Goal: Check status: Check status

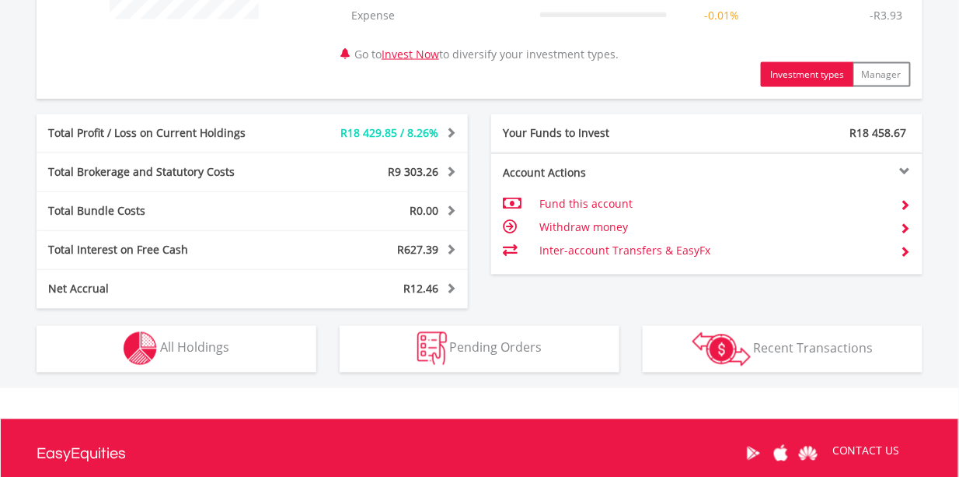
scroll to position [734, 0]
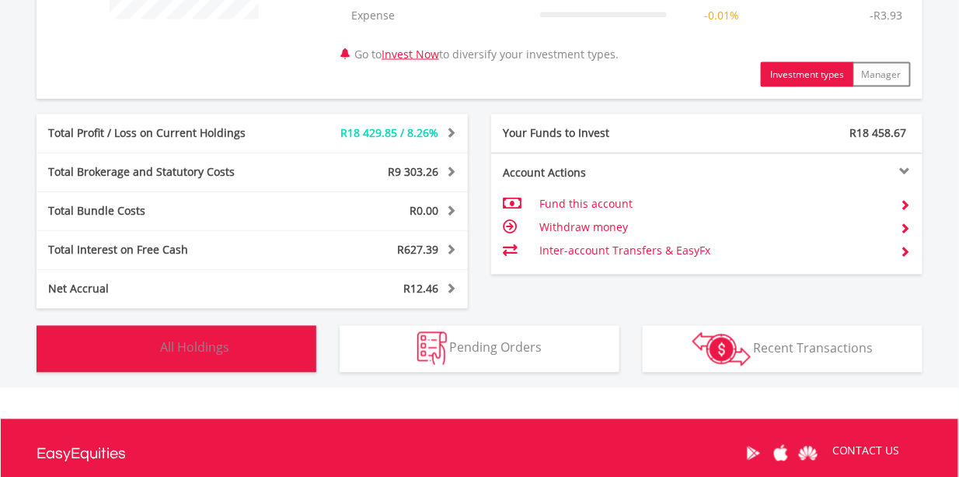
click at [275, 348] on button "Holdings All Holdings" at bounding box center [177, 349] width 280 height 47
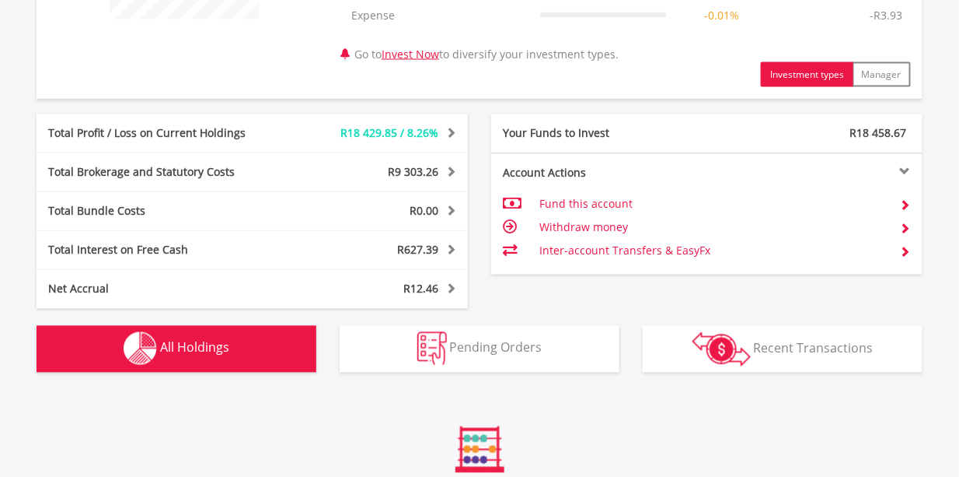
scroll to position [1152, 0]
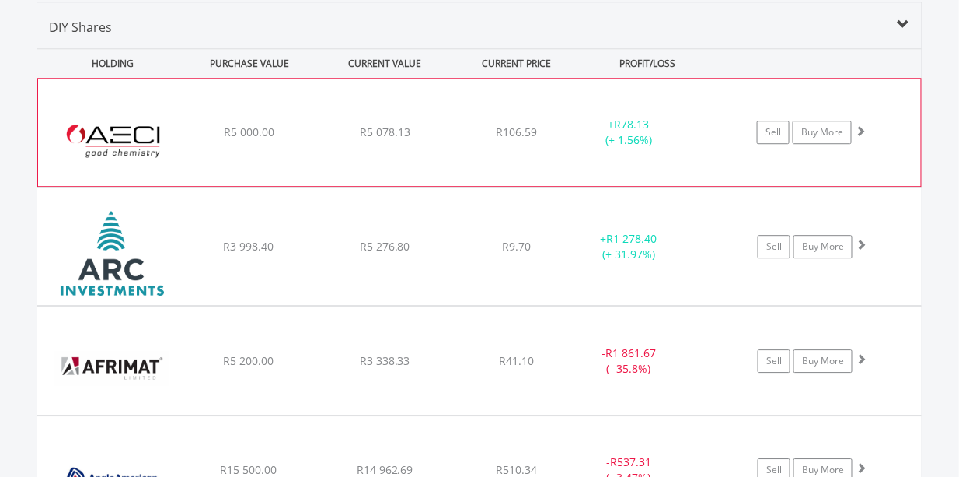
click at [572, 155] on div "﻿ AECI Limited R5 000.00 R5 078.13 R106.59 + R78.13 (+ 1.56%) Sell Buy More" at bounding box center [479, 132] width 883 height 107
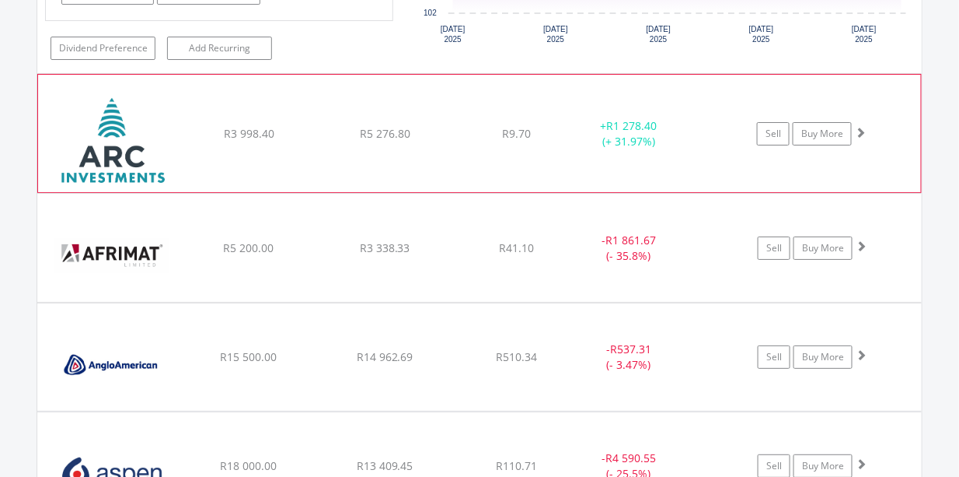
scroll to position [1584, 0]
click at [581, 242] on div "- R1 861.67 (- 35.8%)" at bounding box center [629, 246] width 117 height 31
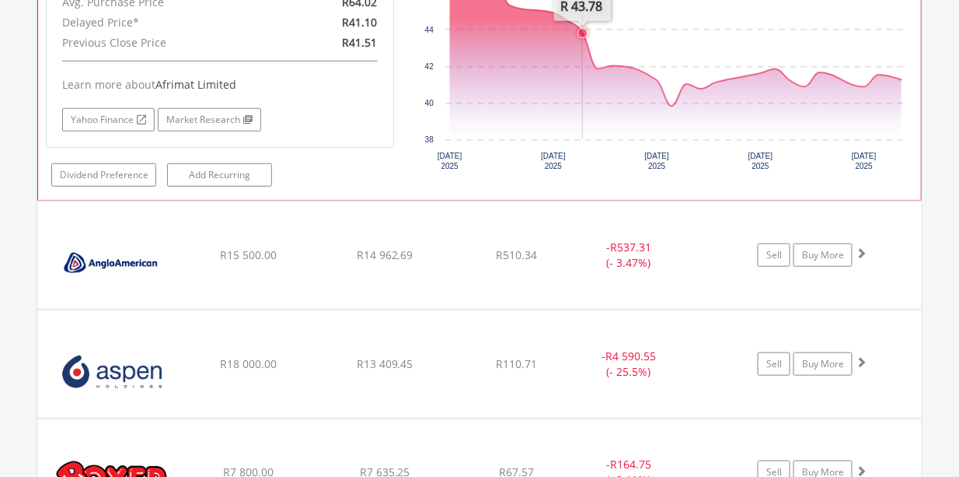
scroll to position [2015, 0]
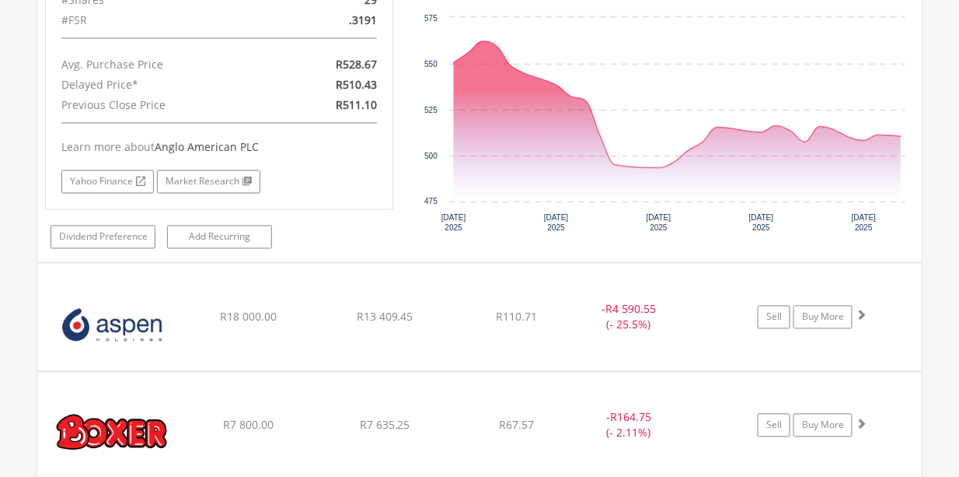
scroll to position [2382, 0]
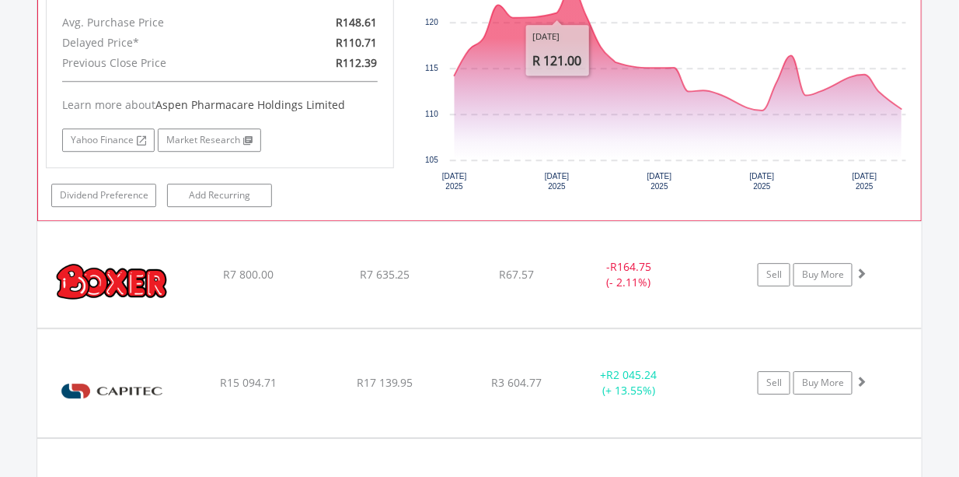
scroll to position [2836, 0]
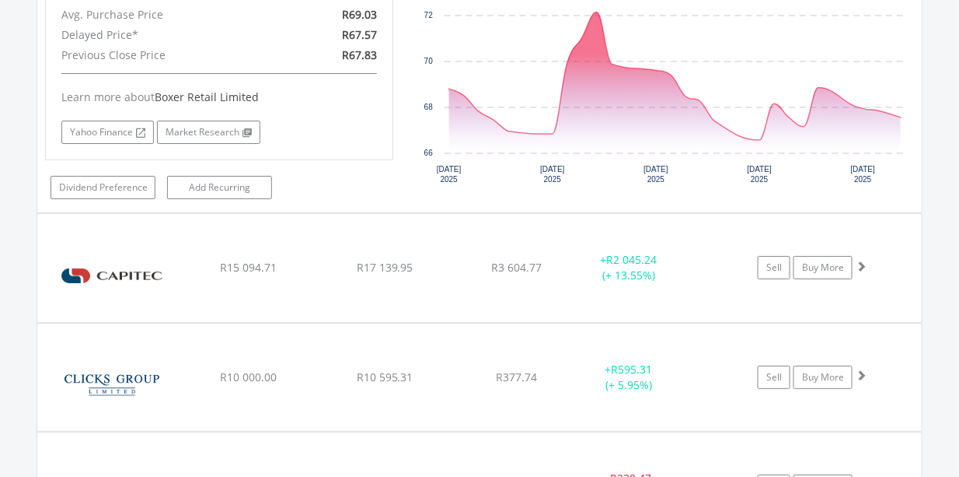
scroll to position [3269, 0]
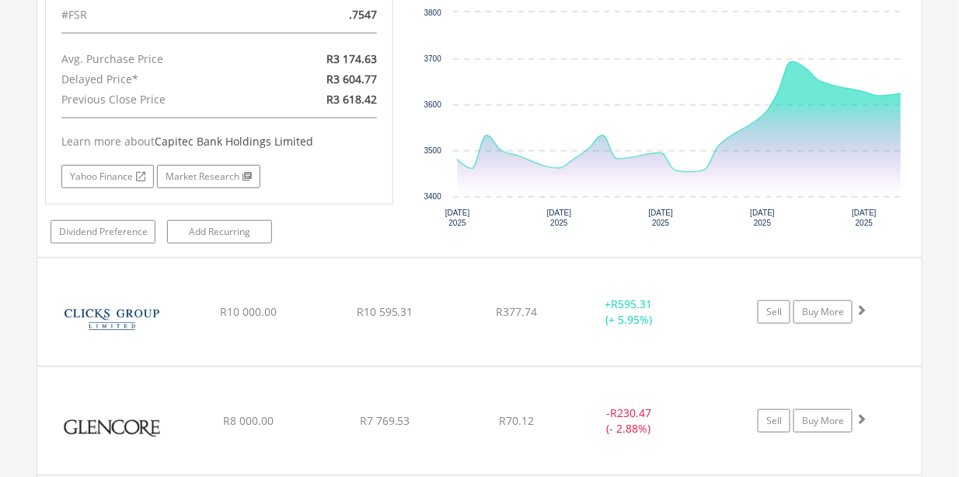
scroll to position [3658, 0]
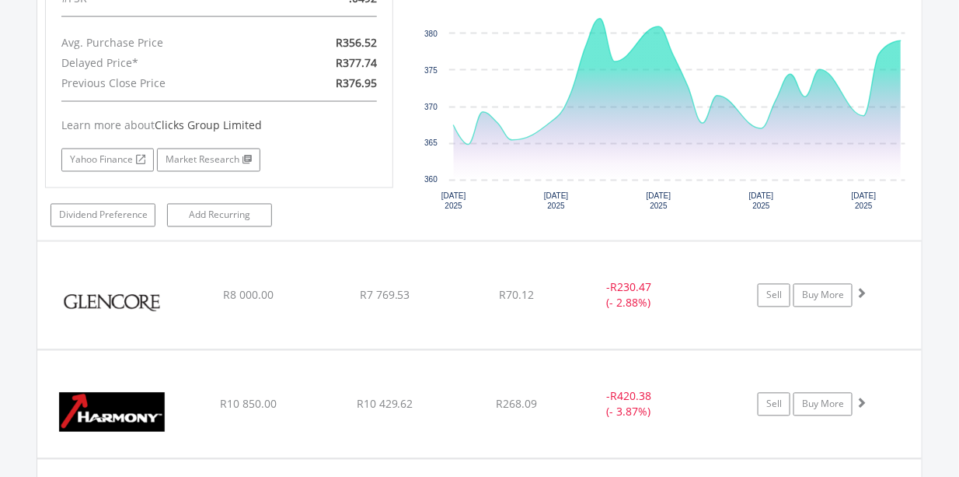
scroll to position [4133, 0]
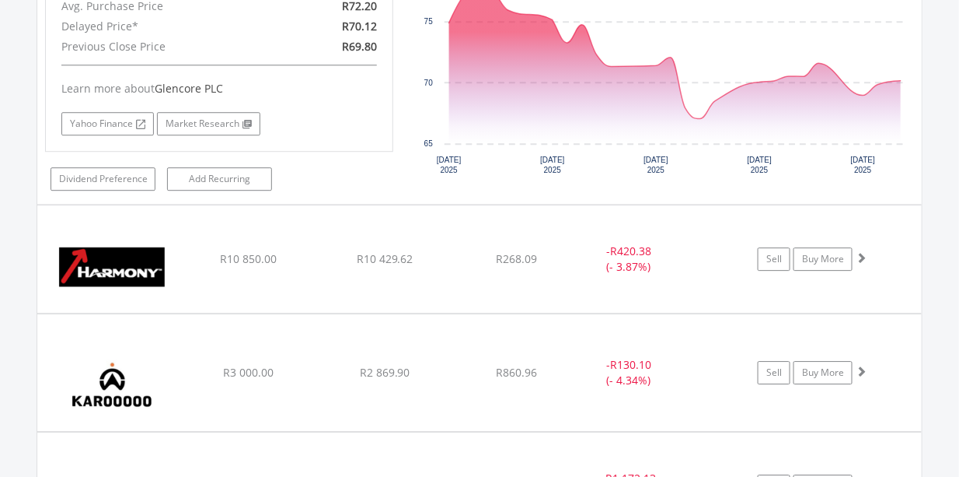
scroll to position [4565, 0]
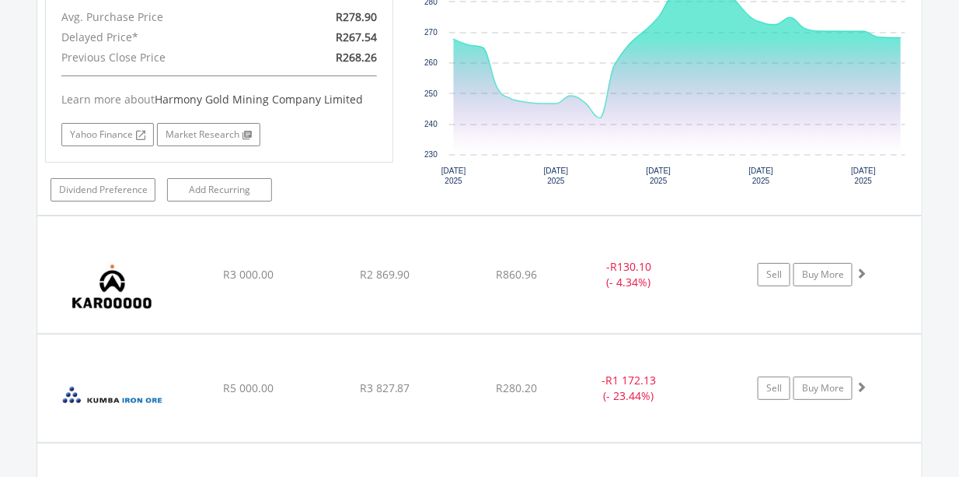
scroll to position [4975, 0]
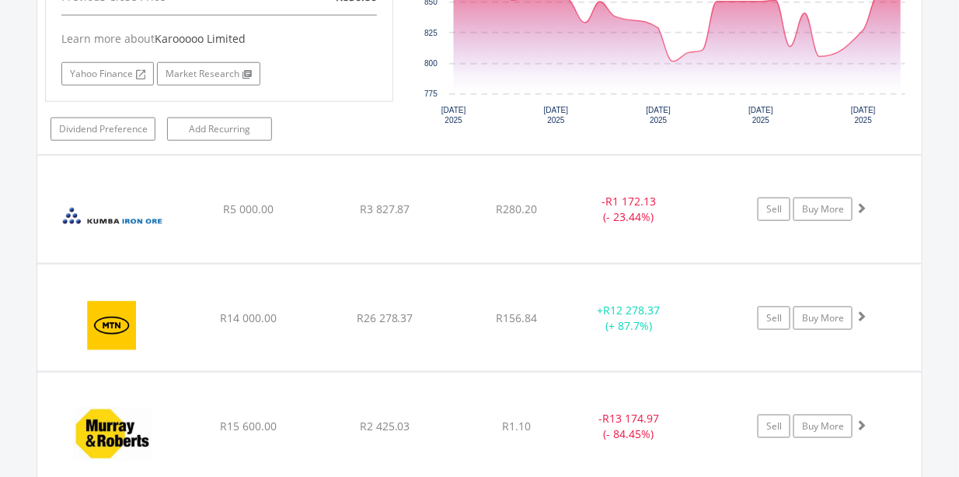
scroll to position [5472, 0]
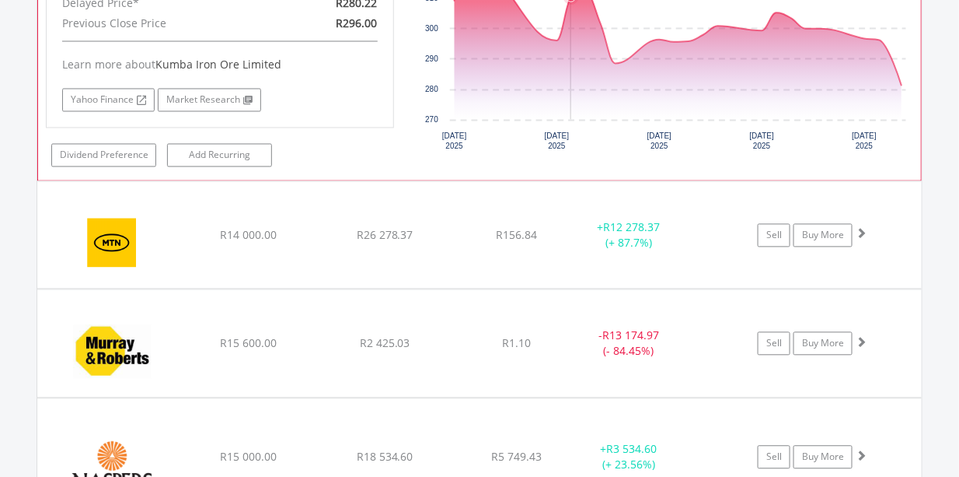
scroll to position [5882, 0]
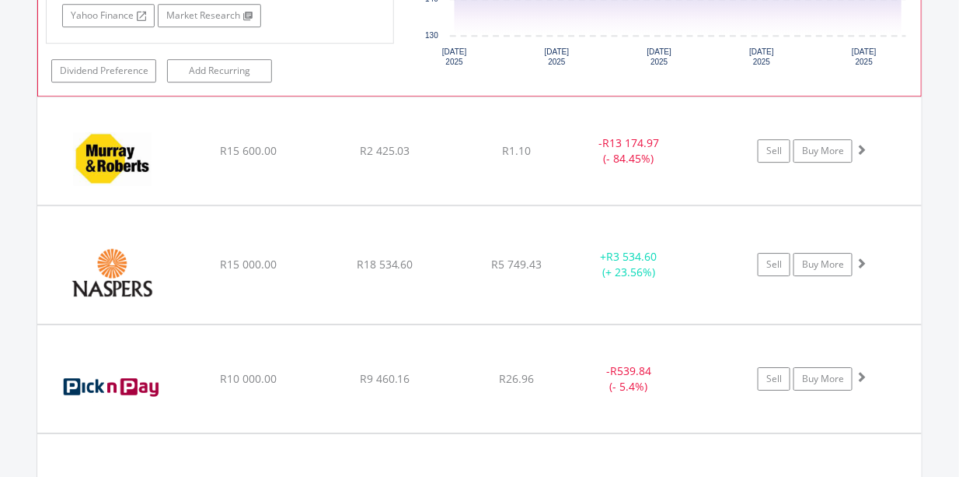
scroll to position [6401, 0]
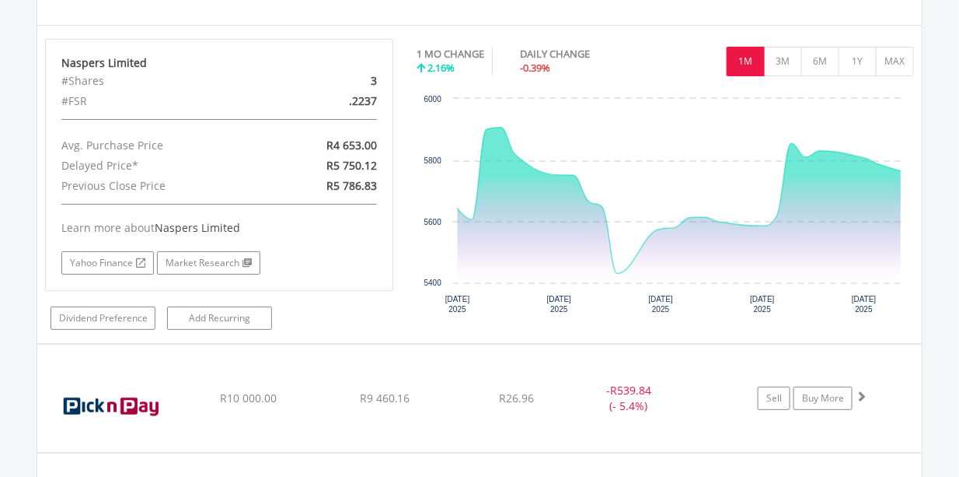
scroll to position [6811, 0]
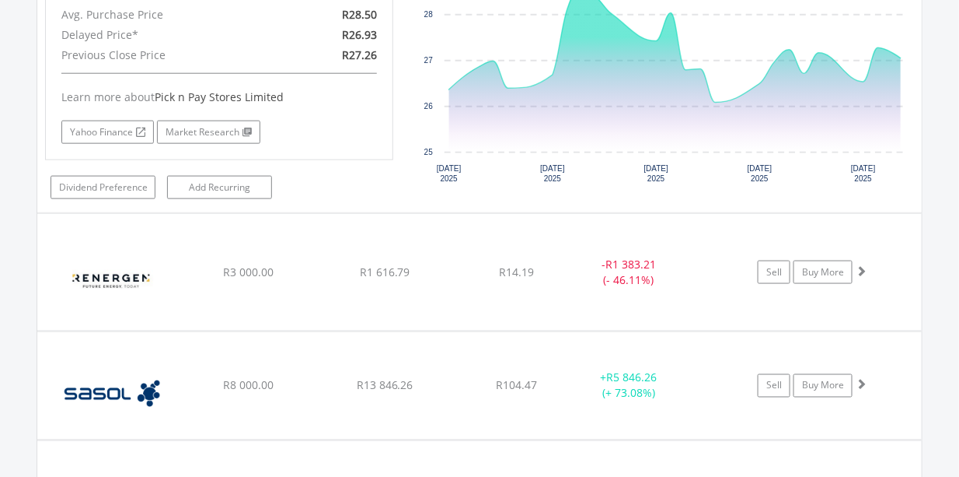
scroll to position [7243, 0]
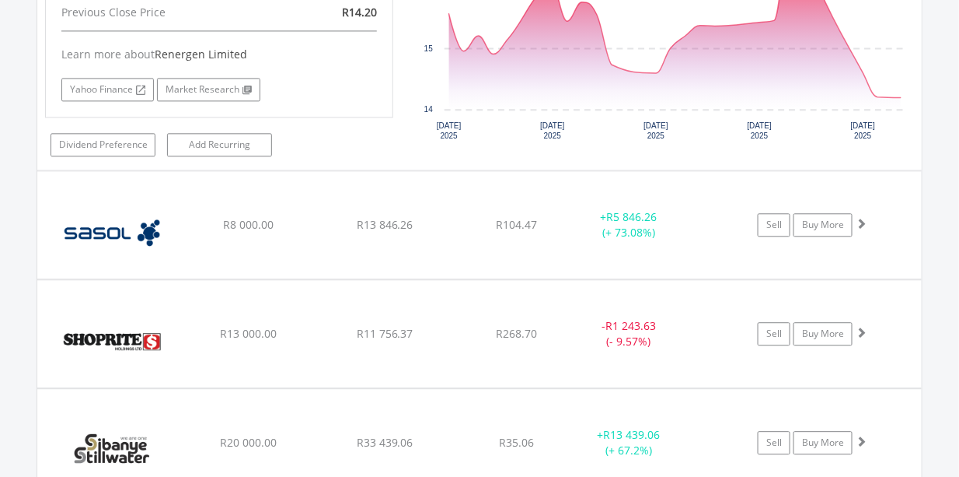
scroll to position [7719, 0]
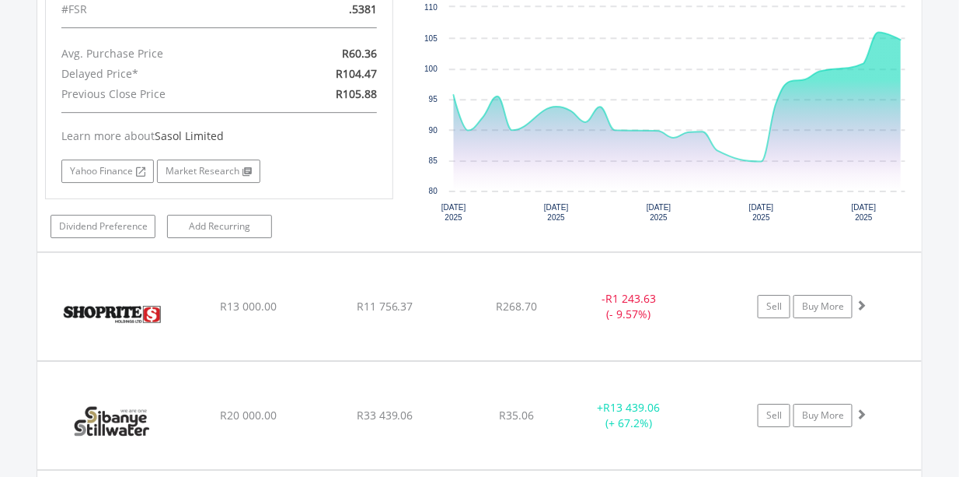
scroll to position [8064, 0]
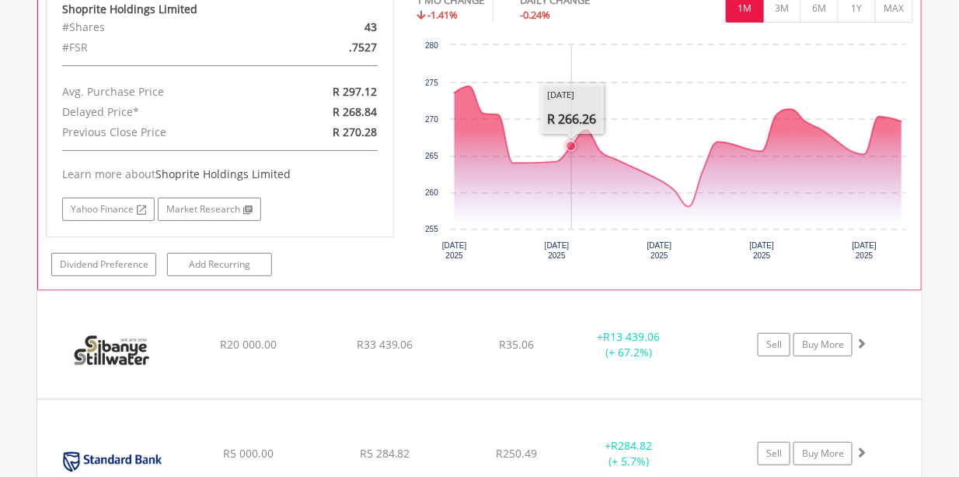
scroll to position [8453, 0]
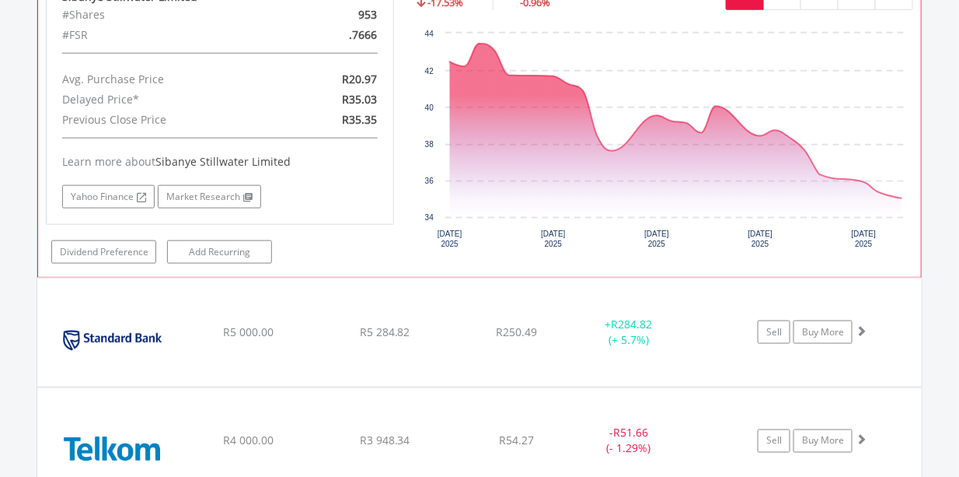
scroll to position [8906, 0]
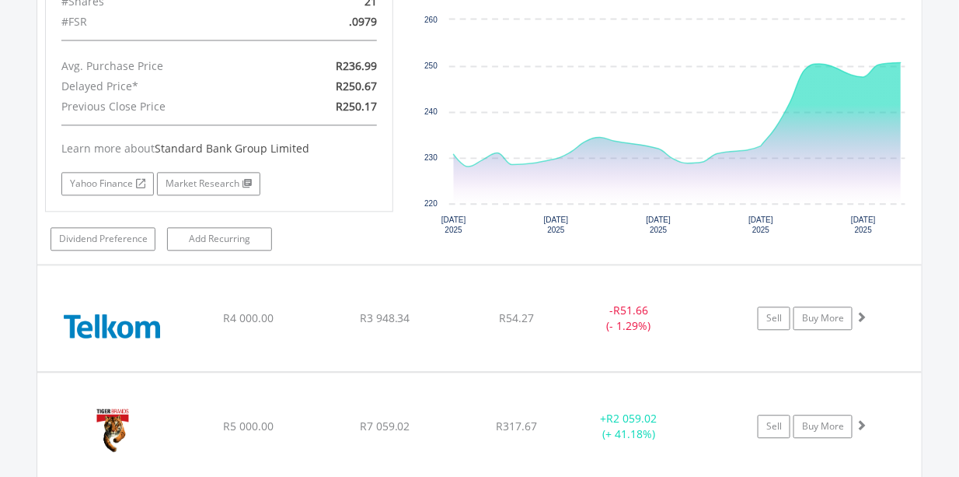
scroll to position [9338, 0]
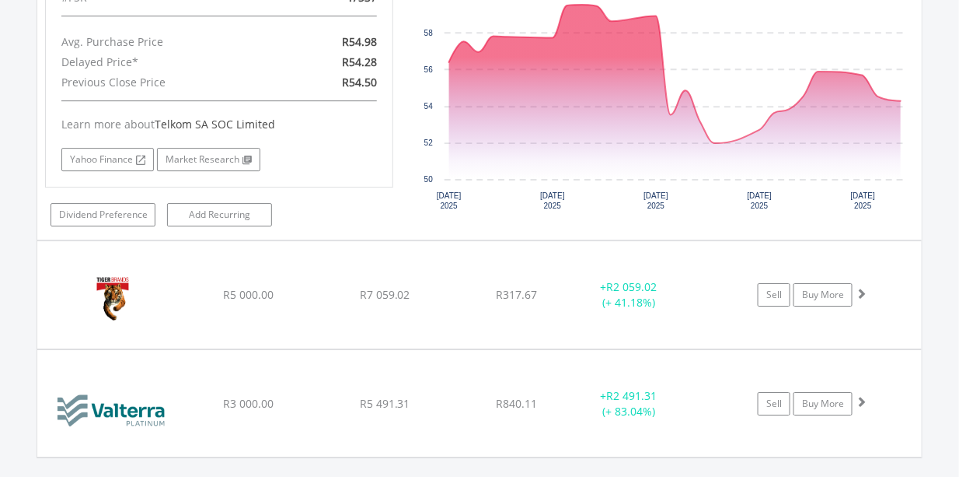
scroll to position [9792, 0]
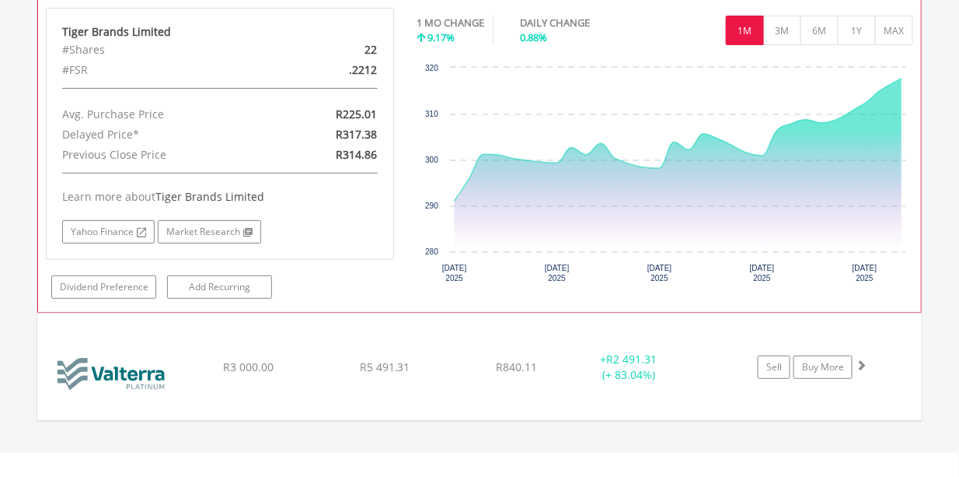
scroll to position [10138, 0]
